Goal: Task Accomplishment & Management: Manage account settings

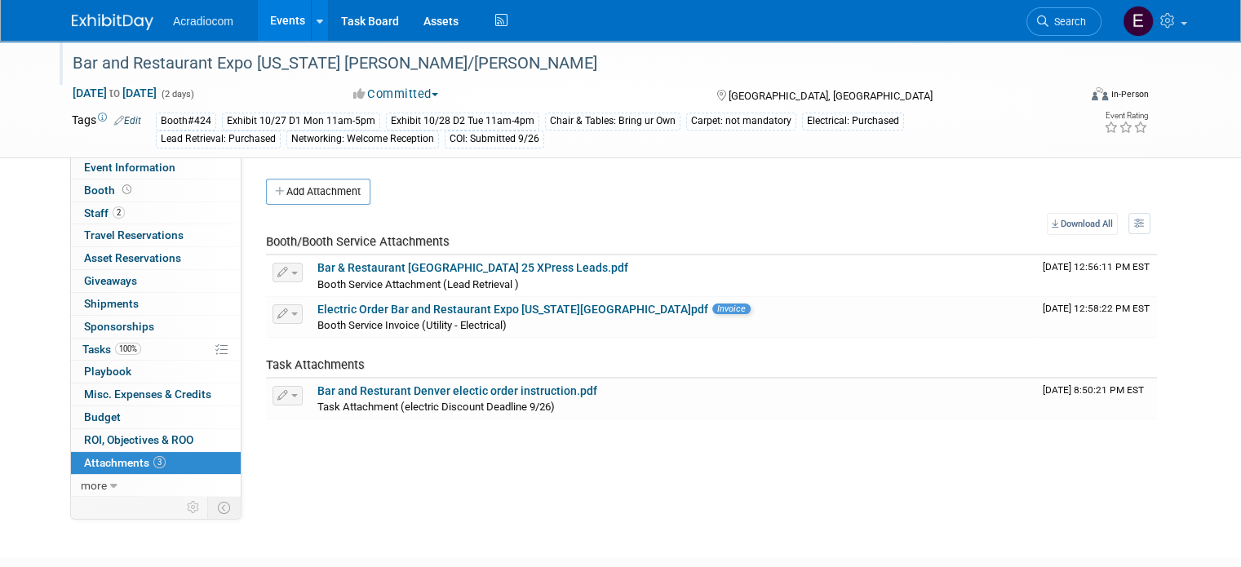
click at [237, 68] on div "Bar and Restaurant Expo [US_STATE] [PERSON_NAME]/[PERSON_NAME]" at bounding box center [562, 63] width 991 height 29
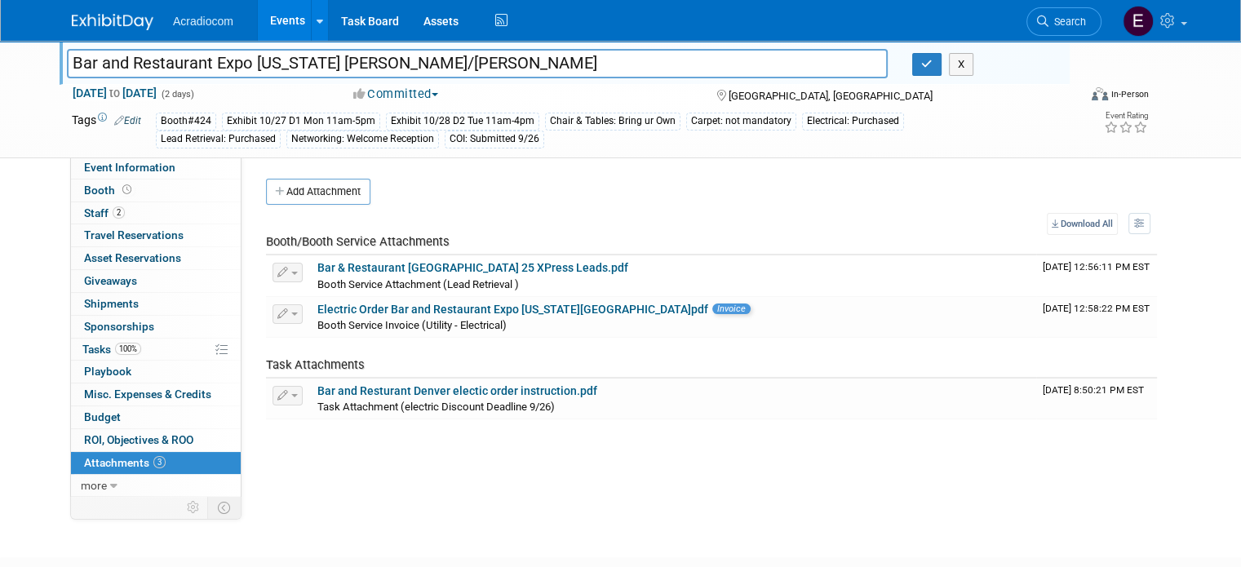
drag, startPoint x: 313, startPoint y: 60, endPoint x: 58, endPoint y: 55, distance: 254.7
click at [67, 55] on input "Bar and Restaurant Expo [US_STATE] [PERSON_NAME]/[PERSON_NAME]" at bounding box center [477, 63] width 821 height 29
click at [317, 205] on div "Add Attachment Select file This is an invoice Upload Cancel Download All View P…" at bounding box center [711, 299] width 891 height 241
click at [317, 199] on button "Add Attachment" at bounding box center [318, 192] width 104 height 26
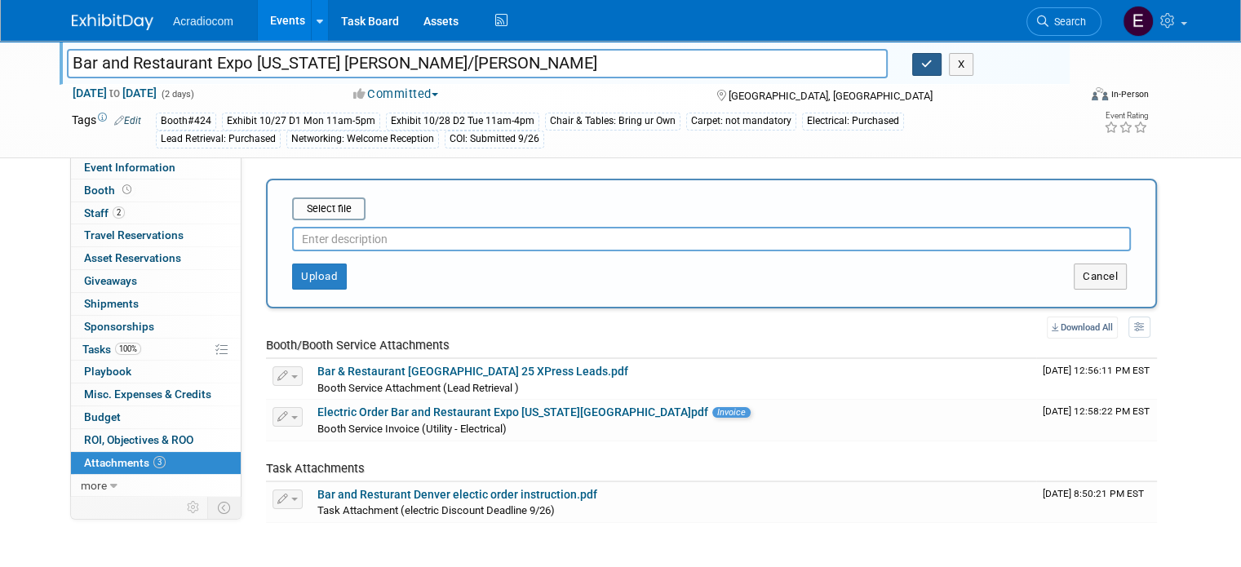
click at [926, 64] on button "button" at bounding box center [926, 64] width 29 height 23
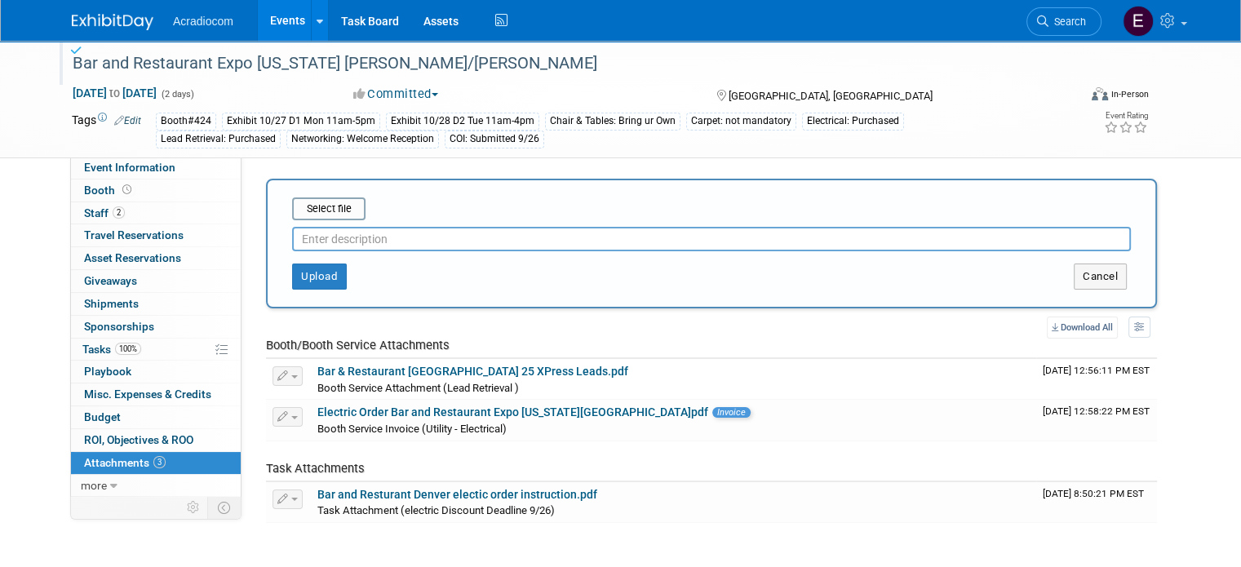
click at [463, 235] on input "text" at bounding box center [711, 239] width 839 height 24
type input "V"
click at [461, 235] on input "V" at bounding box center [711, 239] width 839 height 24
type input "Coi"
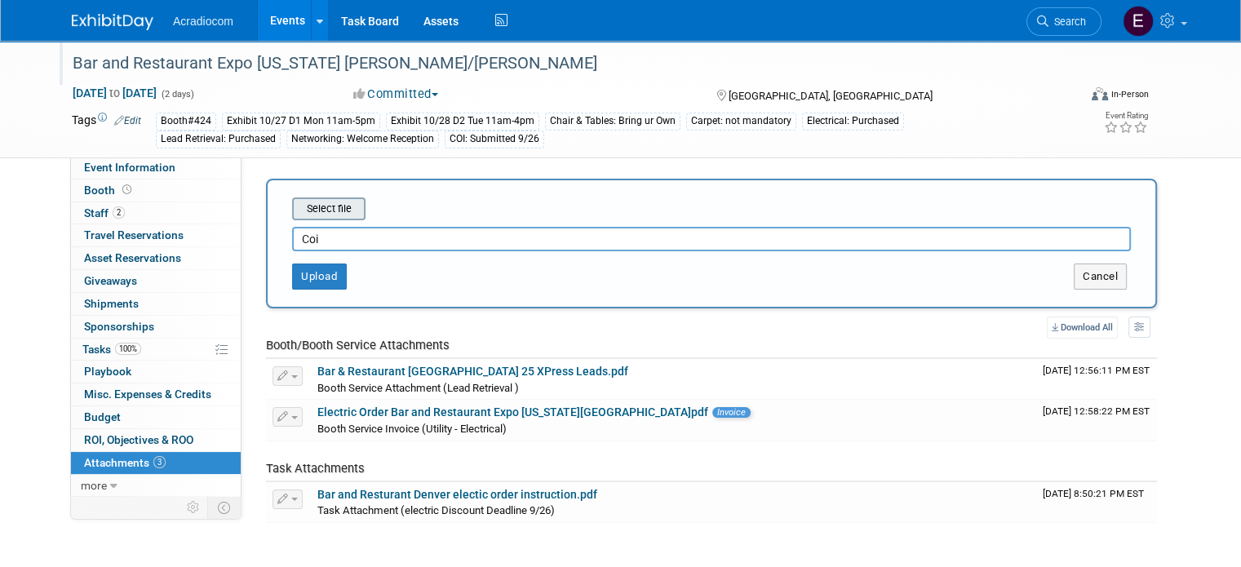
click at [303, 202] on input "file" at bounding box center [267, 209] width 194 height 20
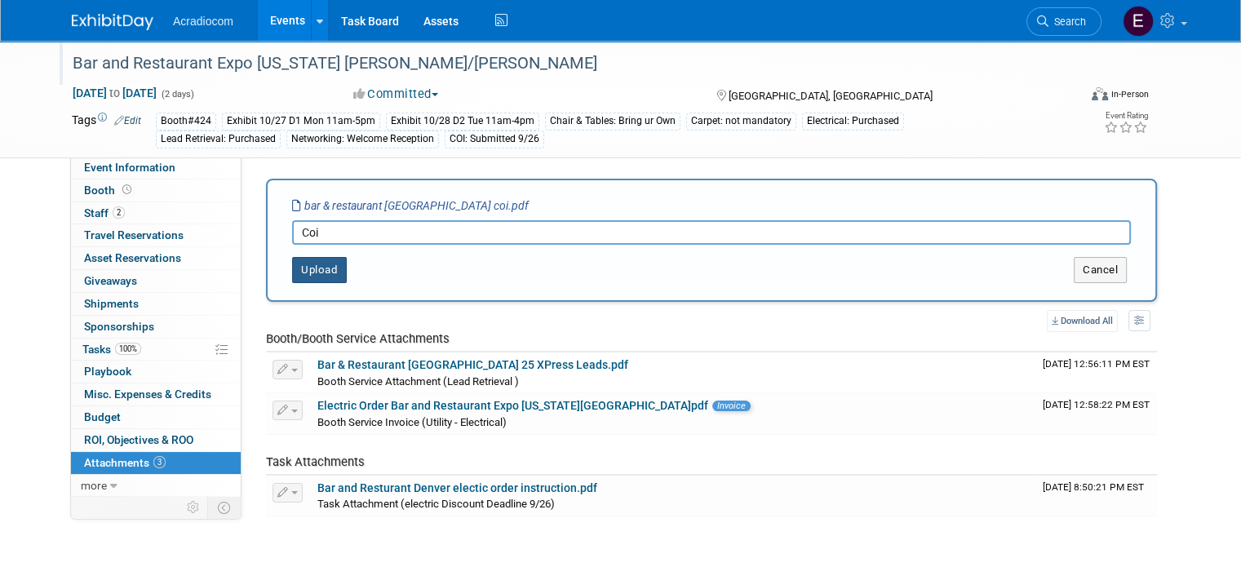
click at [304, 261] on button "Upload" at bounding box center [319, 270] width 55 height 26
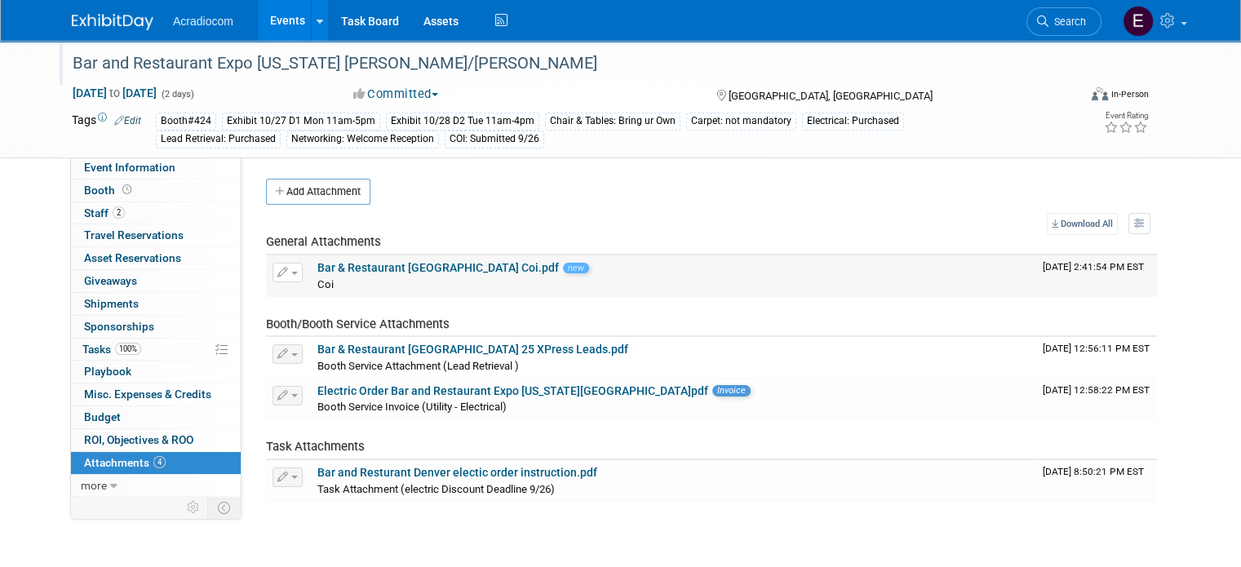
click at [354, 266] on link "Bar & Restaurant Denver Coi.pdf" at bounding box center [438, 267] width 242 height 13
click at [125, 17] on img at bounding box center [113, 22] width 82 height 16
